Goal: Find specific page/section: Find specific page/section

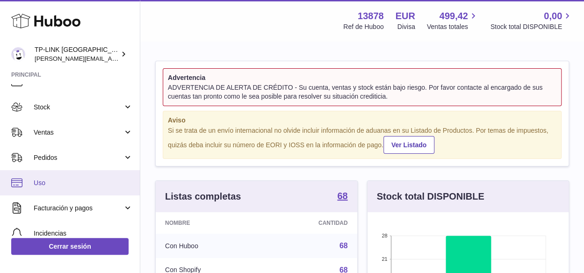
scroll to position [47, 0]
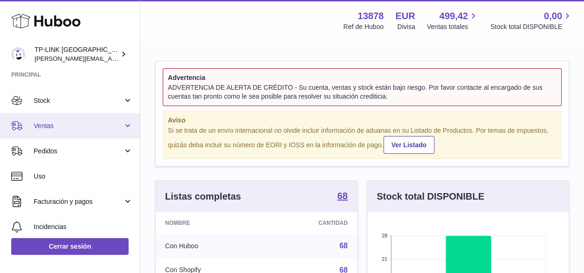
drag, startPoint x: 123, startPoint y: 124, endPoint x: 120, endPoint y: 130, distance: 6.5
click at [123, 124] on link "Ventas" at bounding box center [70, 125] width 140 height 25
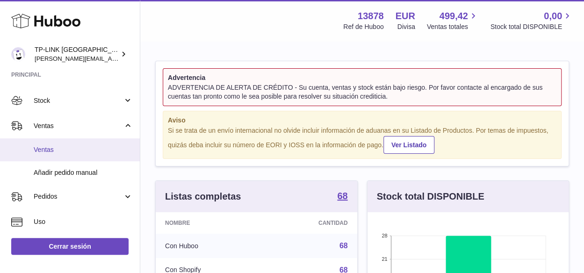
click at [37, 149] on span "Ventas" at bounding box center [83, 149] width 99 height 9
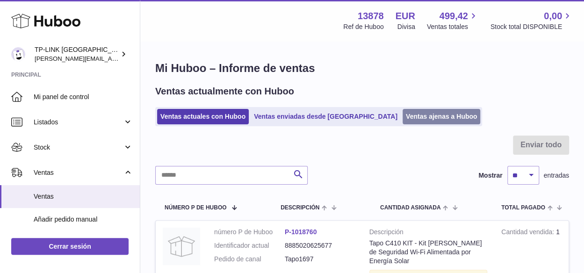
click at [404, 113] on link "Ventas ajenas a Huboo" at bounding box center [442, 116] width 78 height 15
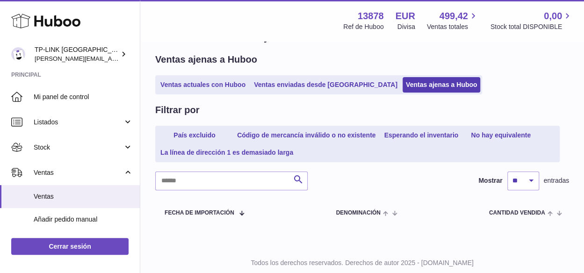
scroll to position [58, 0]
